Goal: Information Seeking & Learning: Learn about a topic

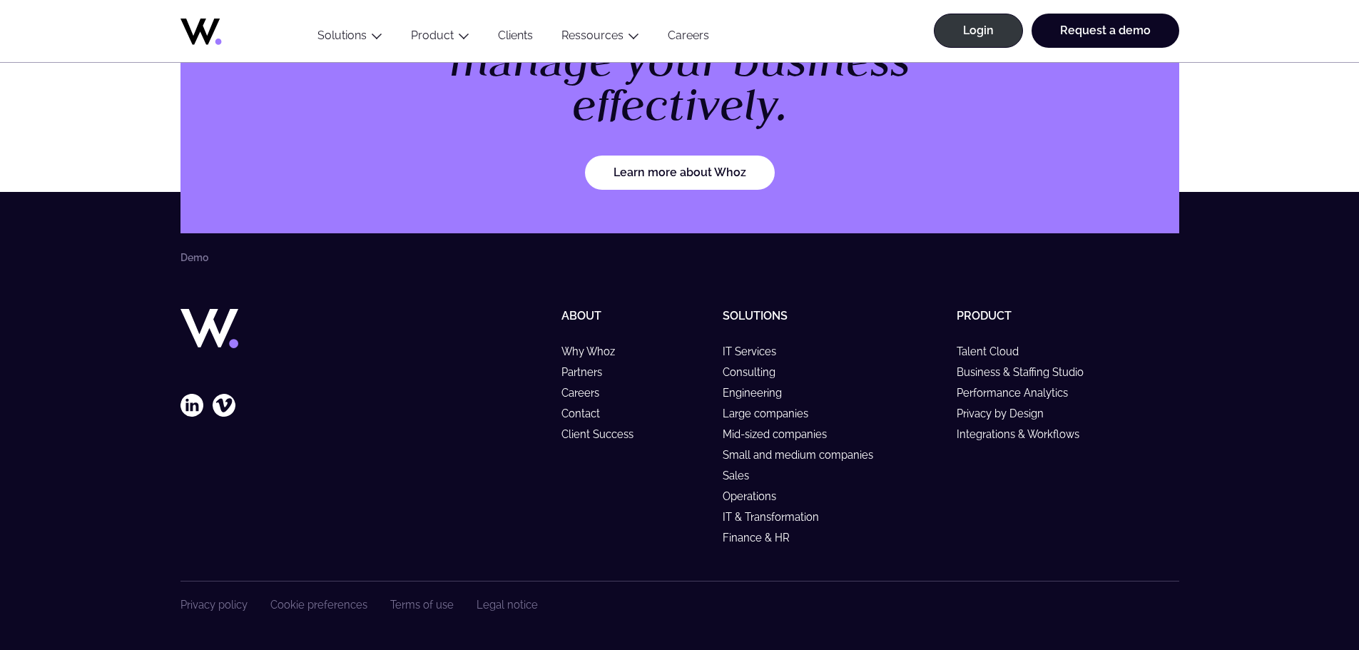
scroll to position [2071, 0]
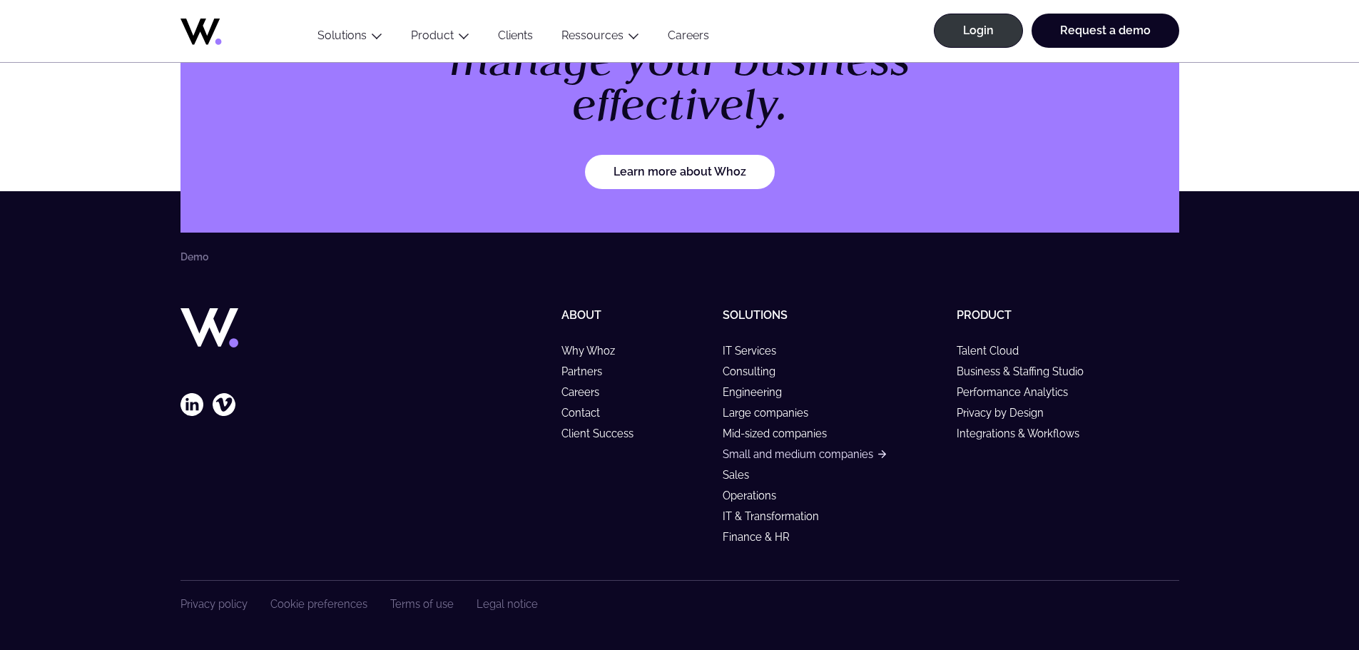
click at [784, 452] on link "Small and medium companies" at bounding box center [804, 454] width 163 height 12
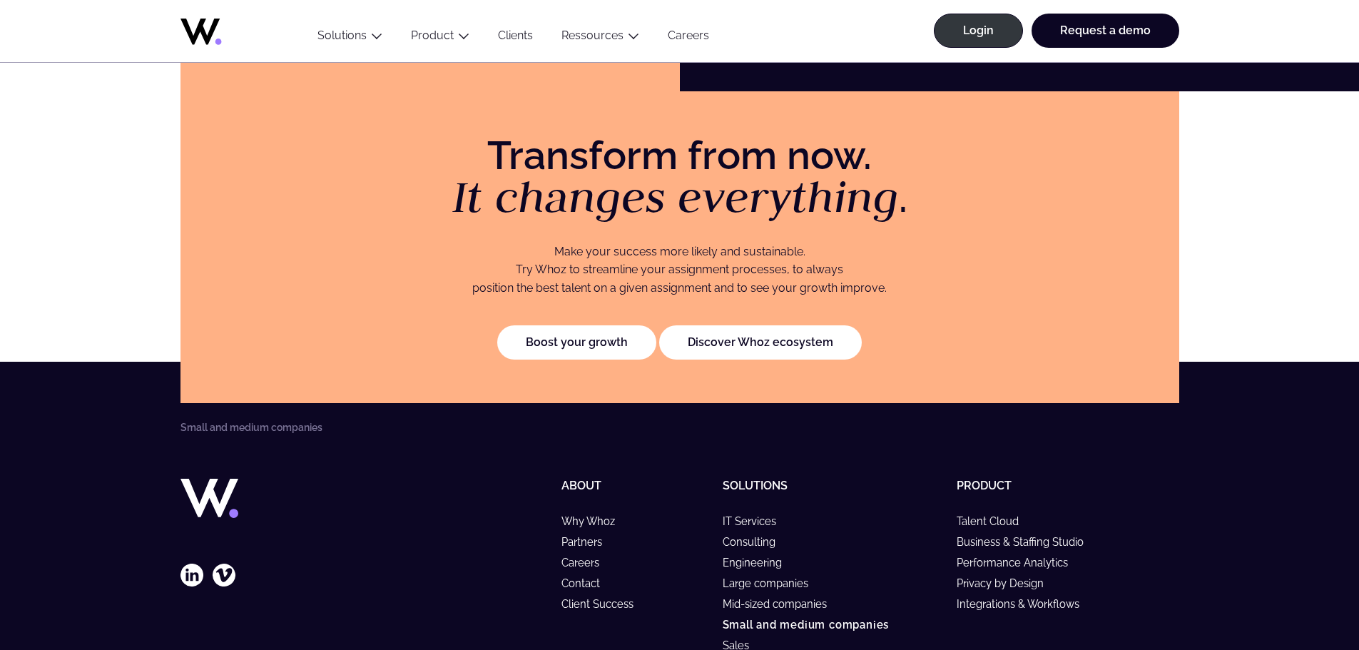
scroll to position [2964, 0]
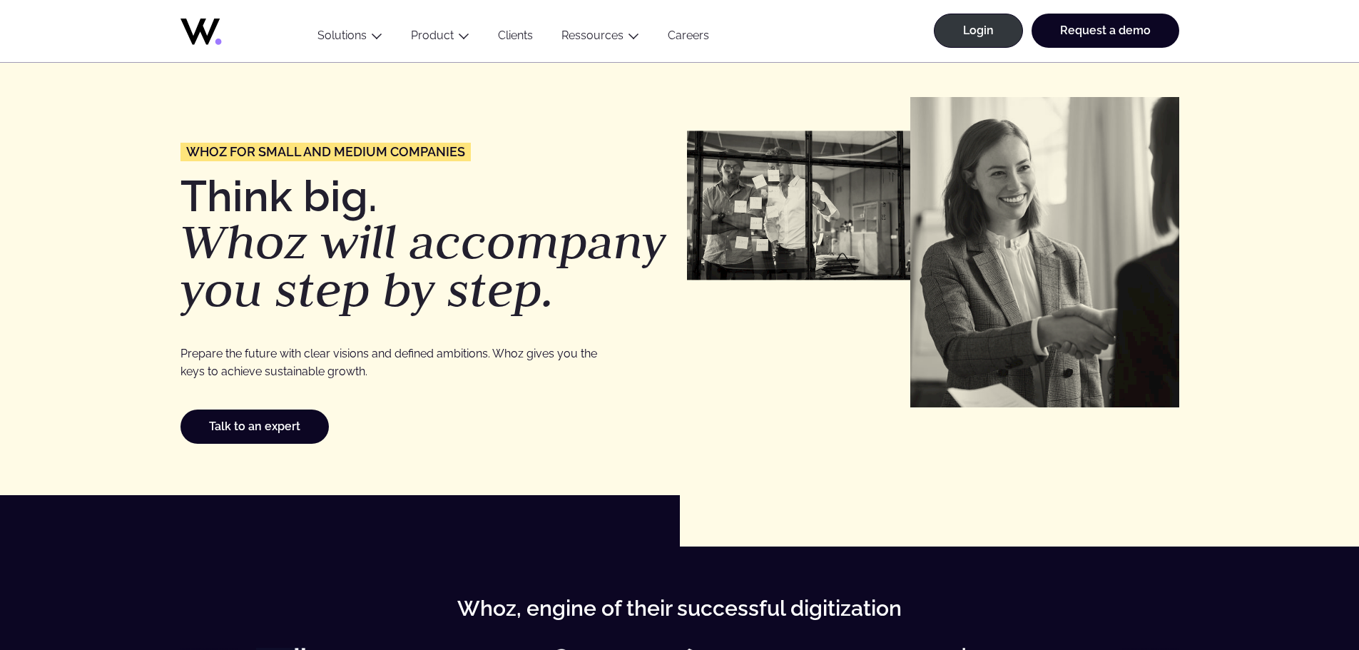
scroll to position [0, 0]
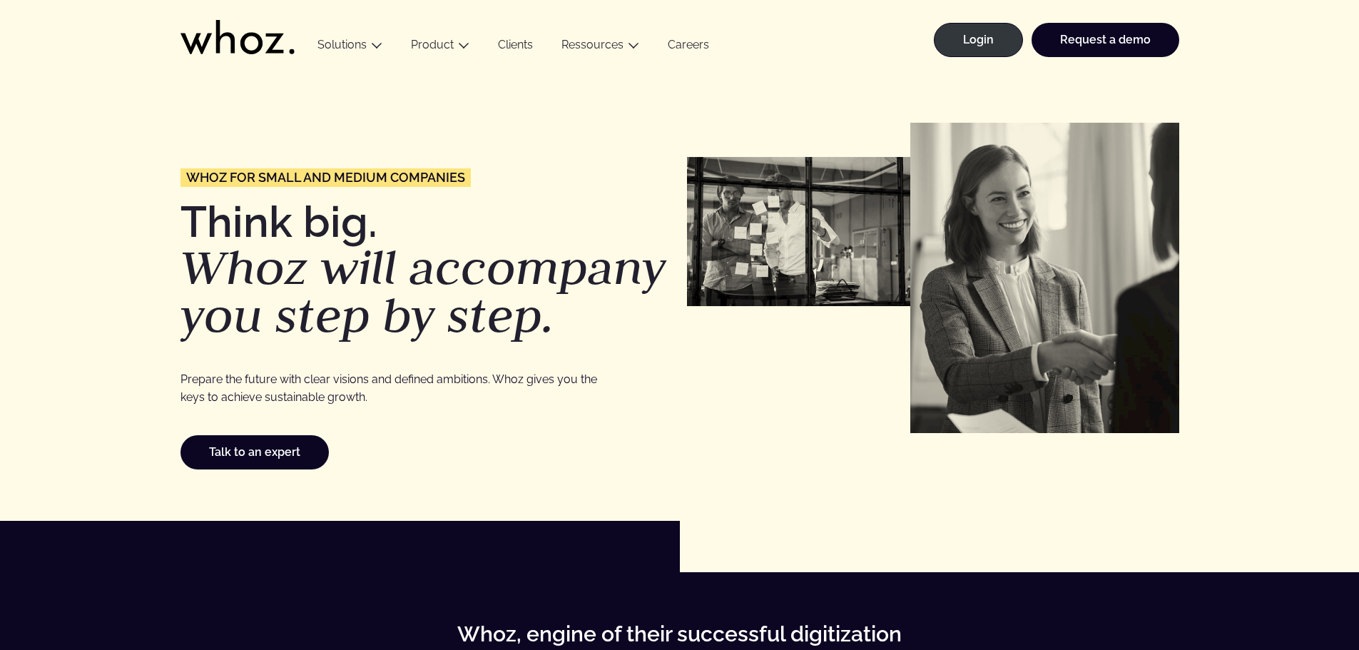
click at [634, 455] on div "Talk to an expert" at bounding box center [427, 452] width 492 height 34
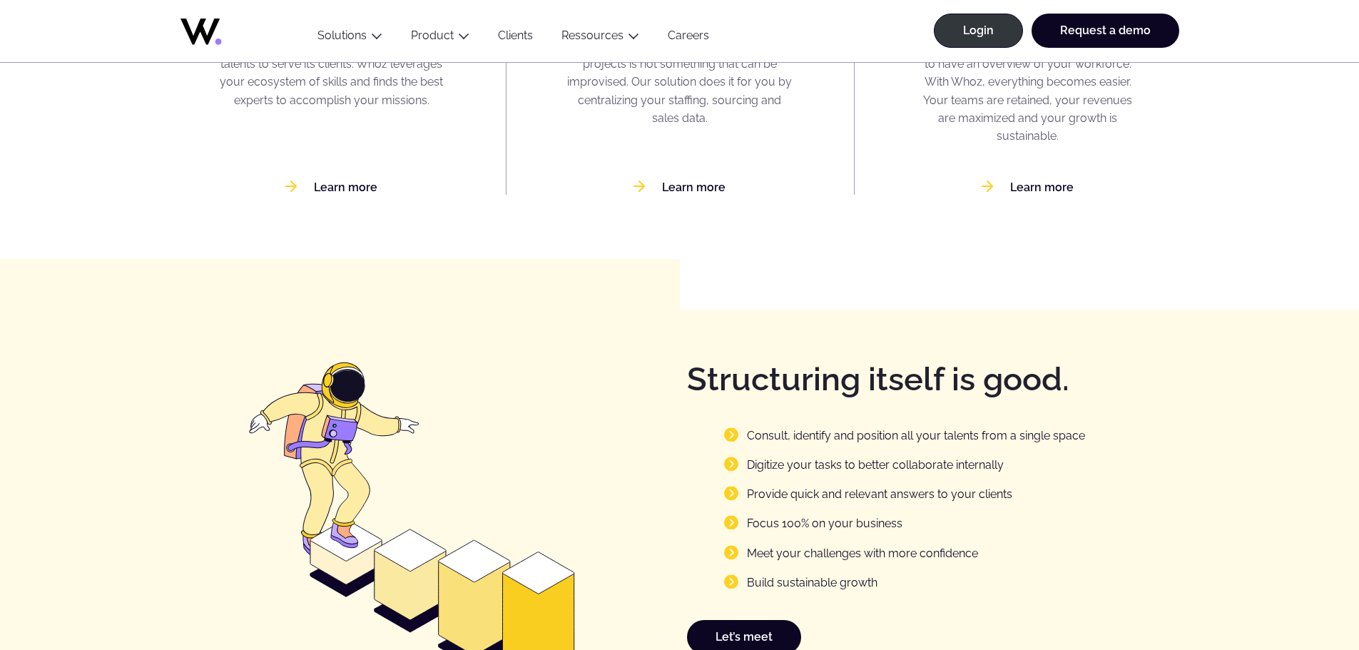
scroll to position [1070, 0]
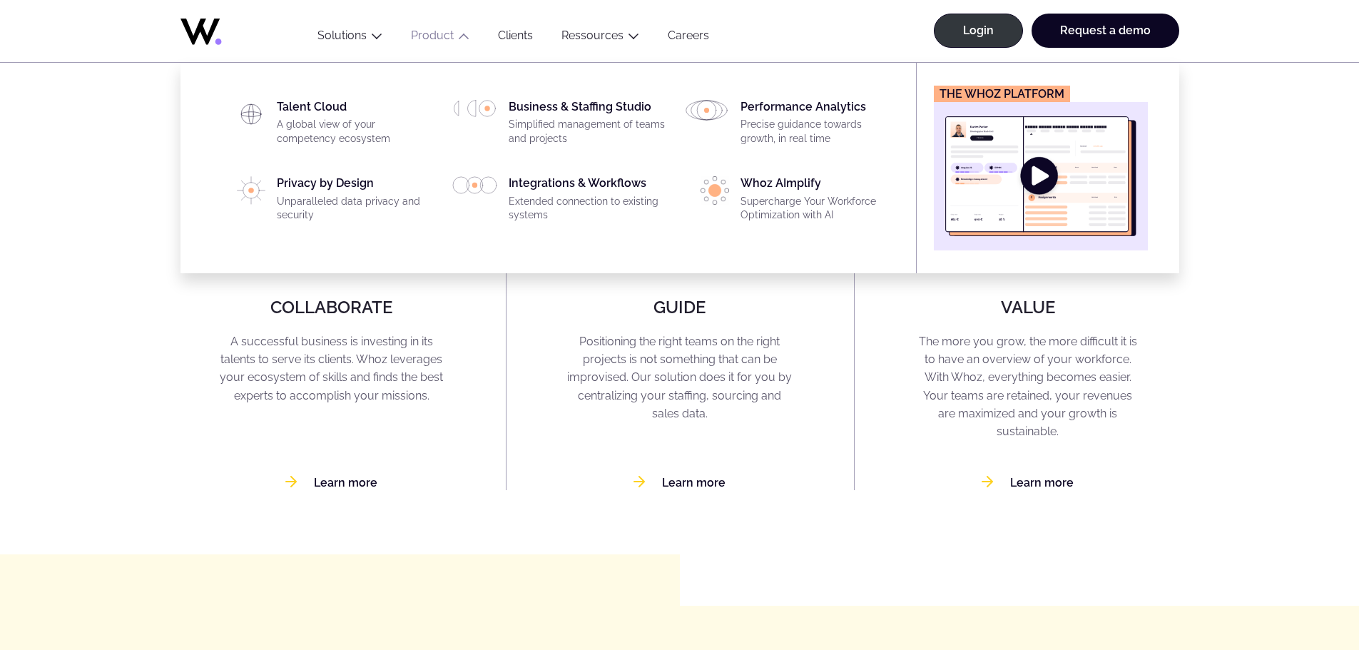
click at [428, 34] on link "Product" at bounding box center [432, 36] width 43 height 14
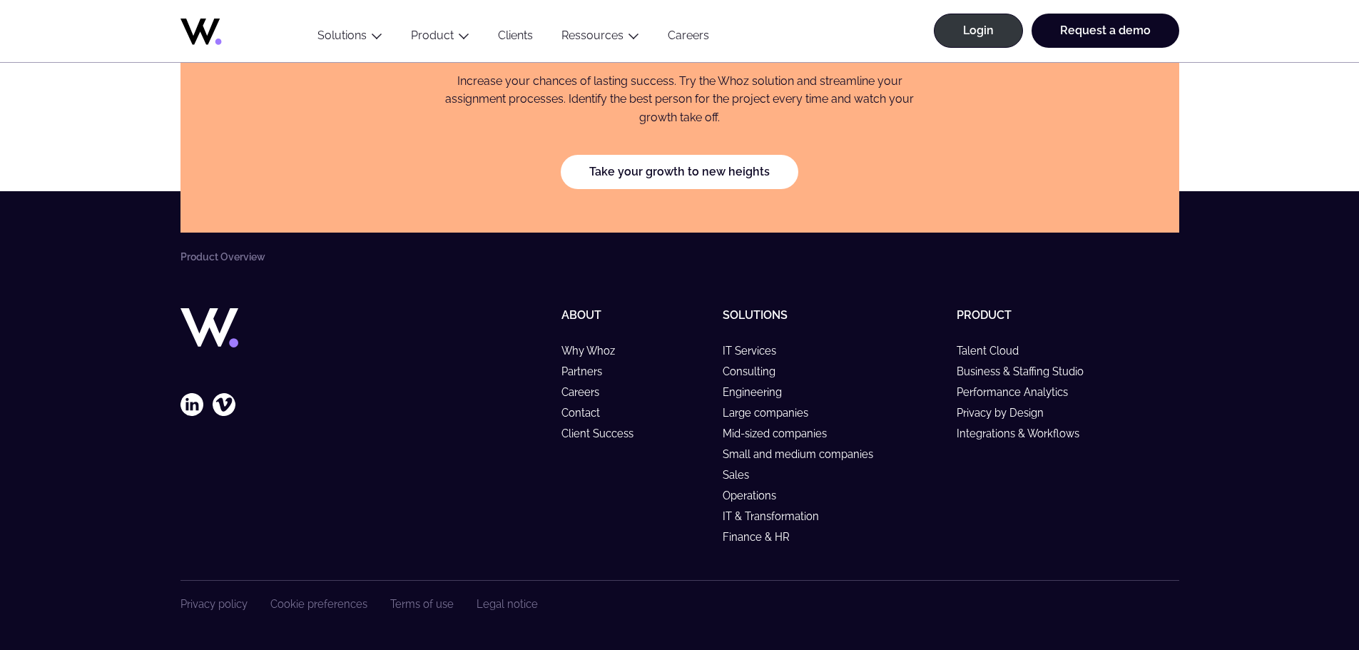
scroll to position [2586, 0]
click at [642, 171] on link "Take your growth to new heights" at bounding box center [680, 172] width 238 height 34
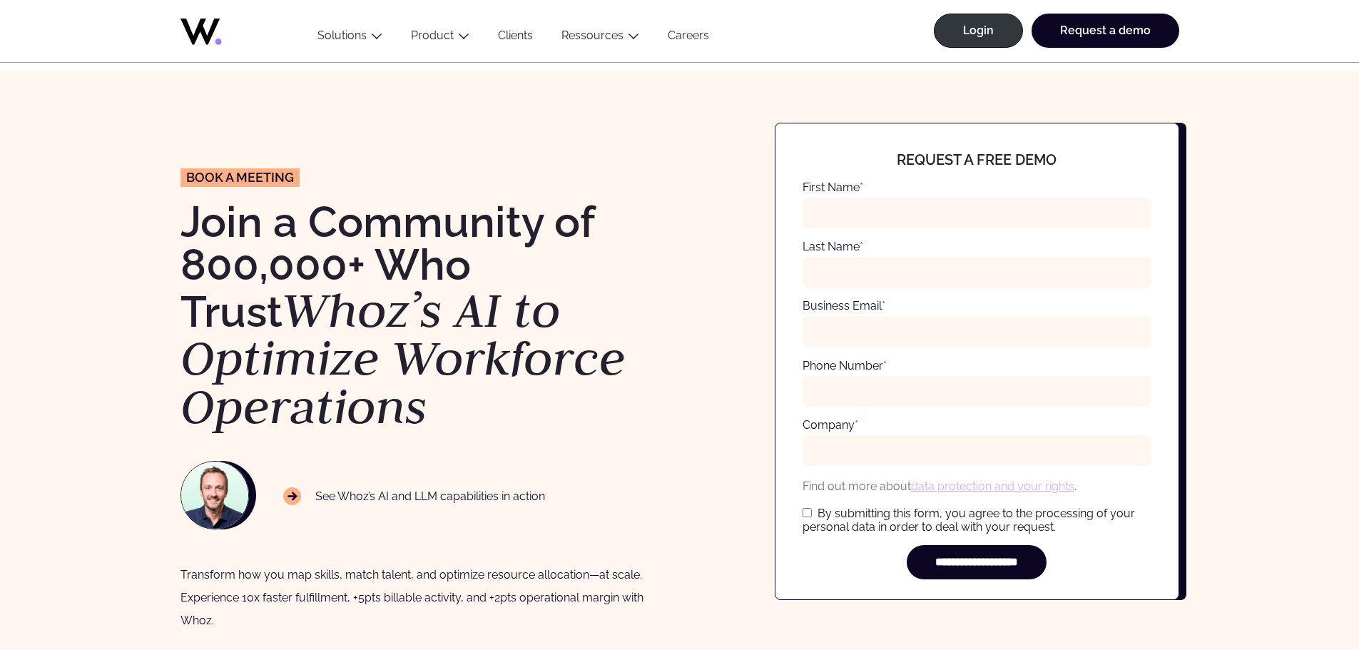
scroll to position [71, 0]
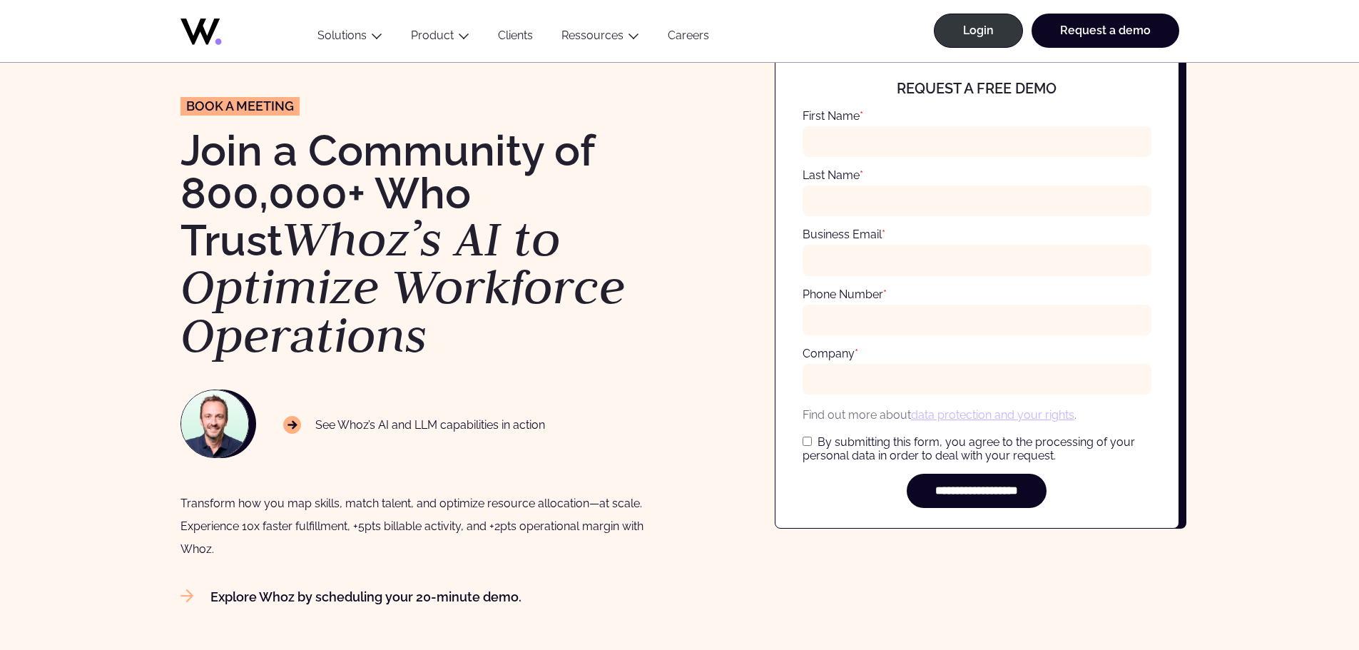
click at [617, 288] on em "Whoz’s AI to Optimize Workforce Operations" at bounding box center [403, 286] width 445 height 159
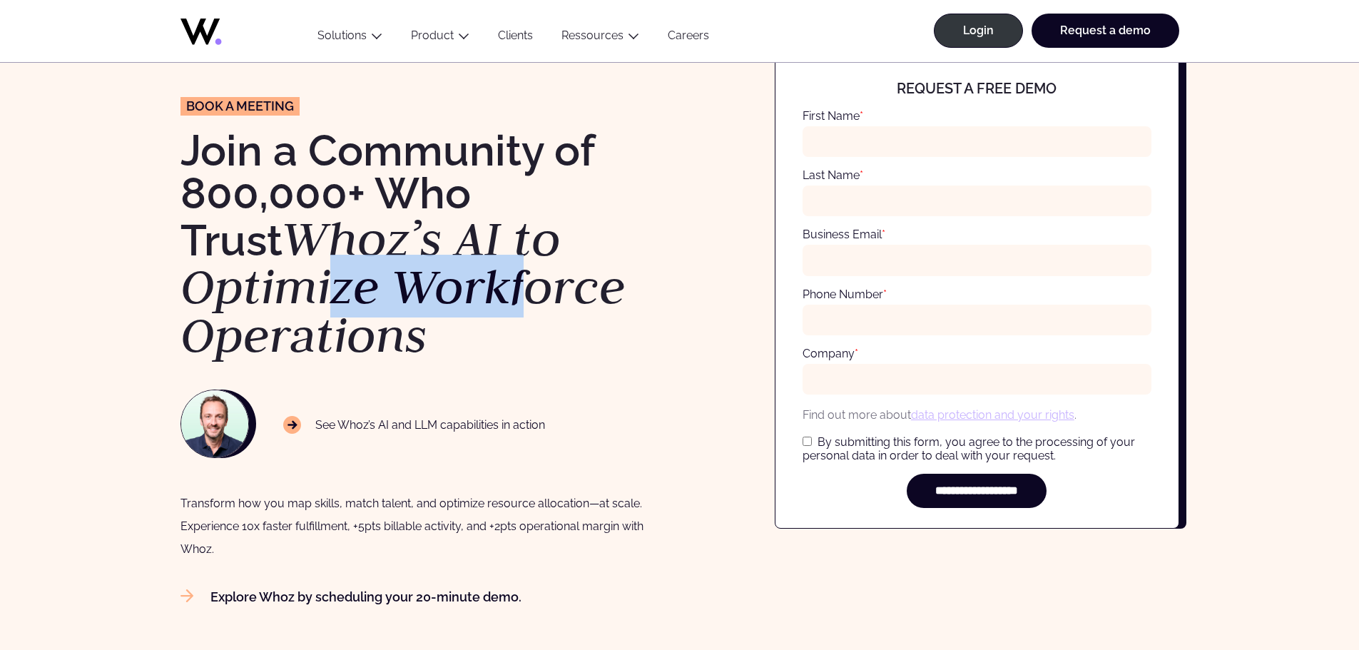
drag, startPoint x: 522, startPoint y: 279, endPoint x: 317, endPoint y: 280, distance: 204.8
click at [317, 280] on em "Whoz’s AI to Optimize Workforce Operations" at bounding box center [403, 286] width 445 height 159
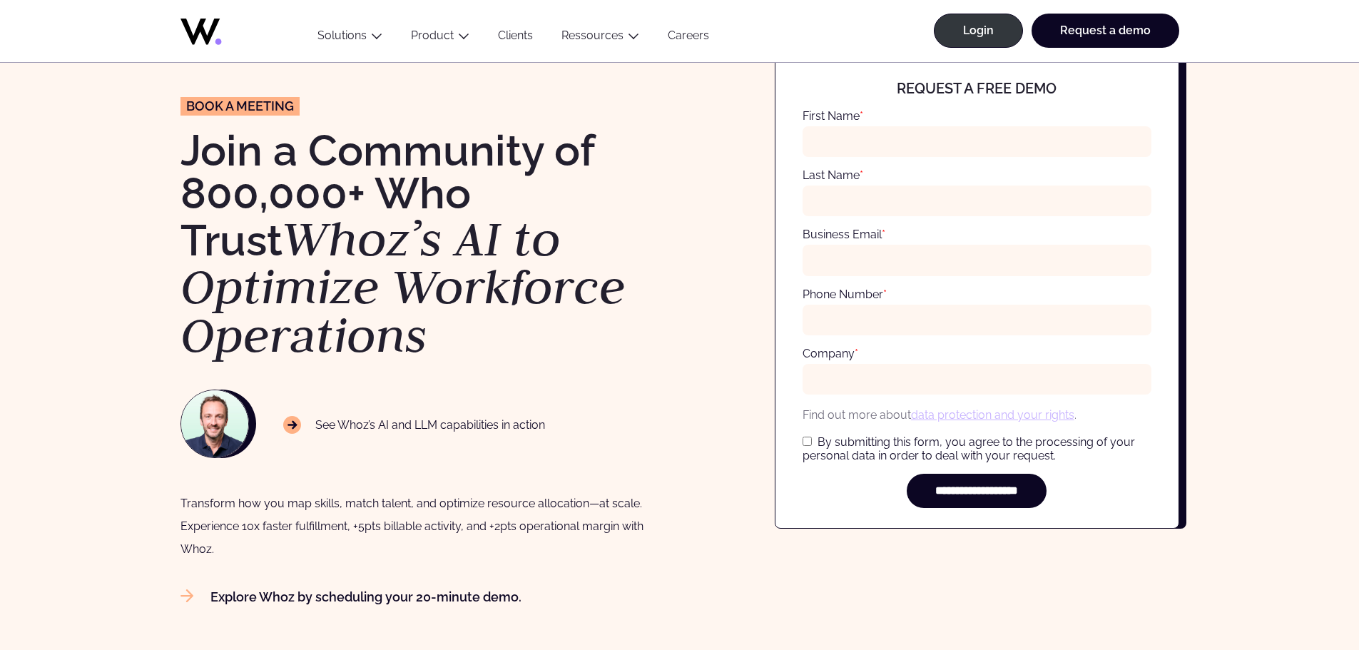
click at [290, 290] on em "Whoz’s AI to Optimize Workforce Operations" at bounding box center [403, 286] width 445 height 159
click at [372, 242] on em "Whoz’s AI to Optimize Workforce Operations" at bounding box center [403, 286] width 445 height 159
drag, startPoint x: 382, startPoint y: 241, endPoint x: 504, endPoint y: 253, distance: 121.8
click at [504, 253] on h1 "Join a Community of 800,000+ Who Trust Whoz’s AI to Optimize Workforce Operatio…" at bounding box center [423, 244] width 485 height 230
drag, startPoint x: 390, startPoint y: 293, endPoint x: 397, endPoint y: 297, distance: 8.6
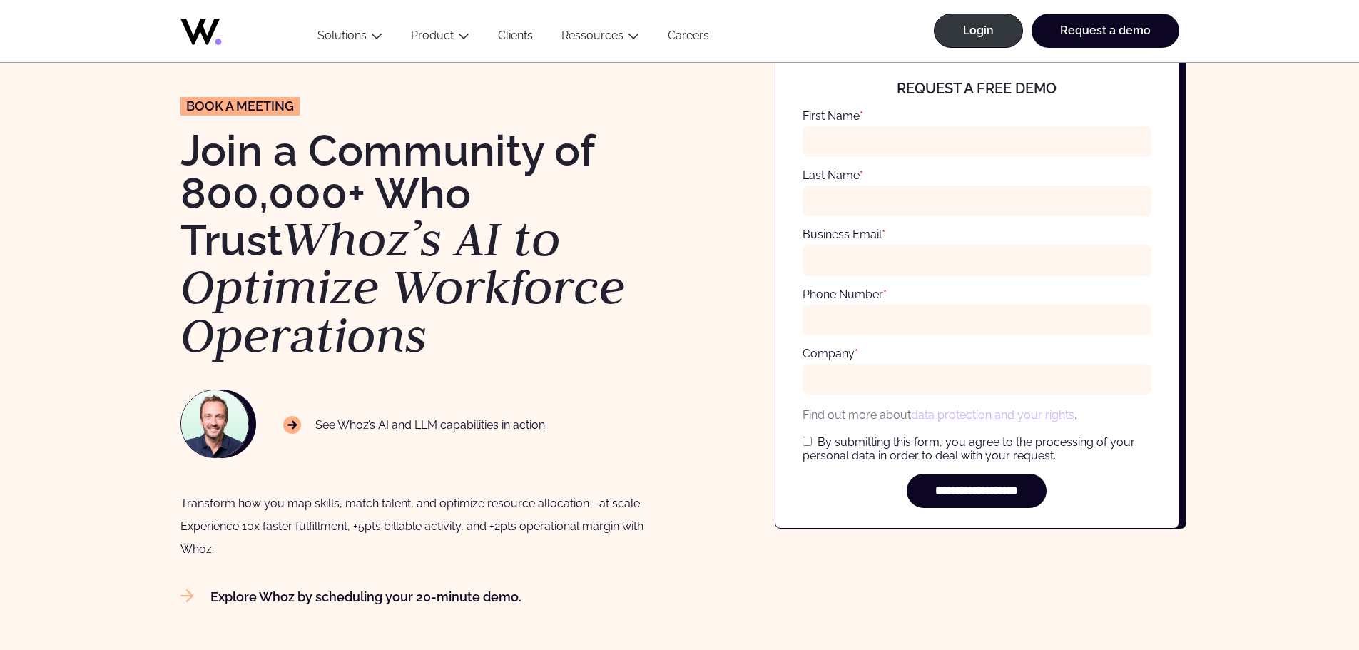
click at [392, 295] on em "Whoz’s AI to Optimize Workforce Operations" at bounding box center [403, 286] width 445 height 159
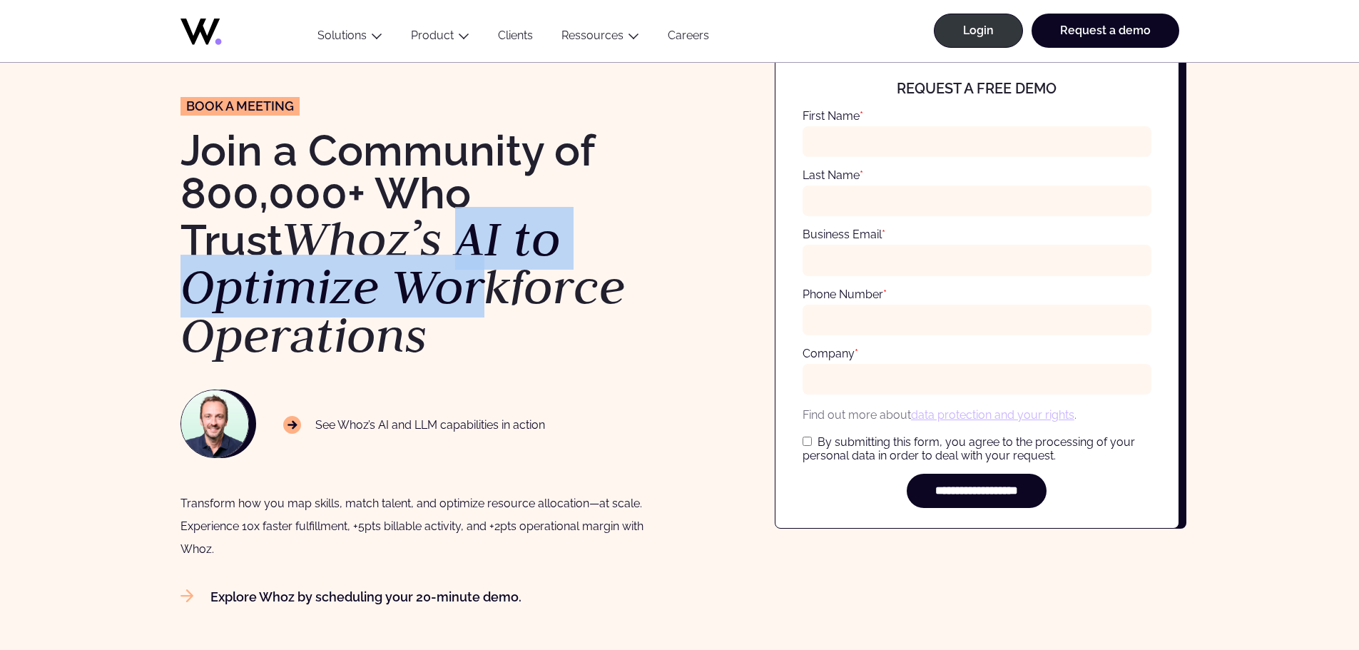
drag, startPoint x: 353, startPoint y: 248, endPoint x: 482, endPoint y: 257, distance: 129.5
click at [482, 257] on em "Whoz’s AI to Optimize Workforce Operations" at bounding box center [403, 286] width 445 height 159
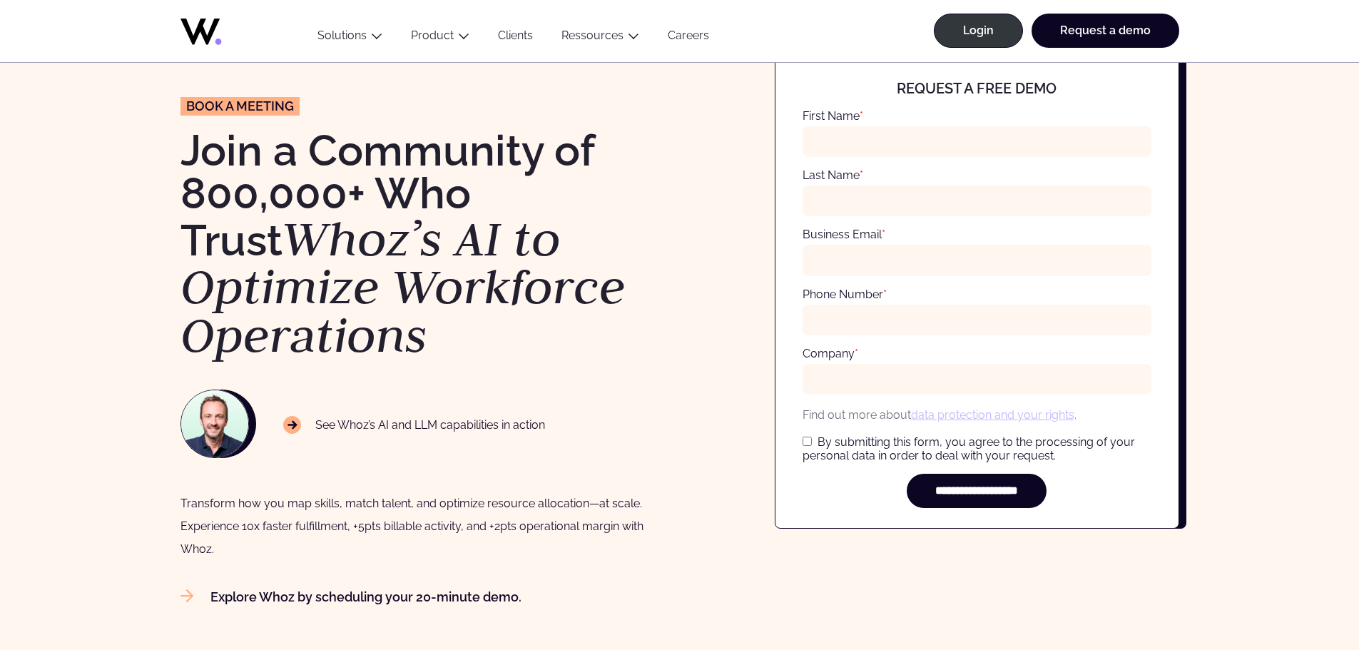
click at [505, 278] on em "Whoz’s AI to Optimize Workforce Operations" at bounding box center [403, 286] width 445 height 159
